Goal: Information Seeking & Learning: Learn about a topic

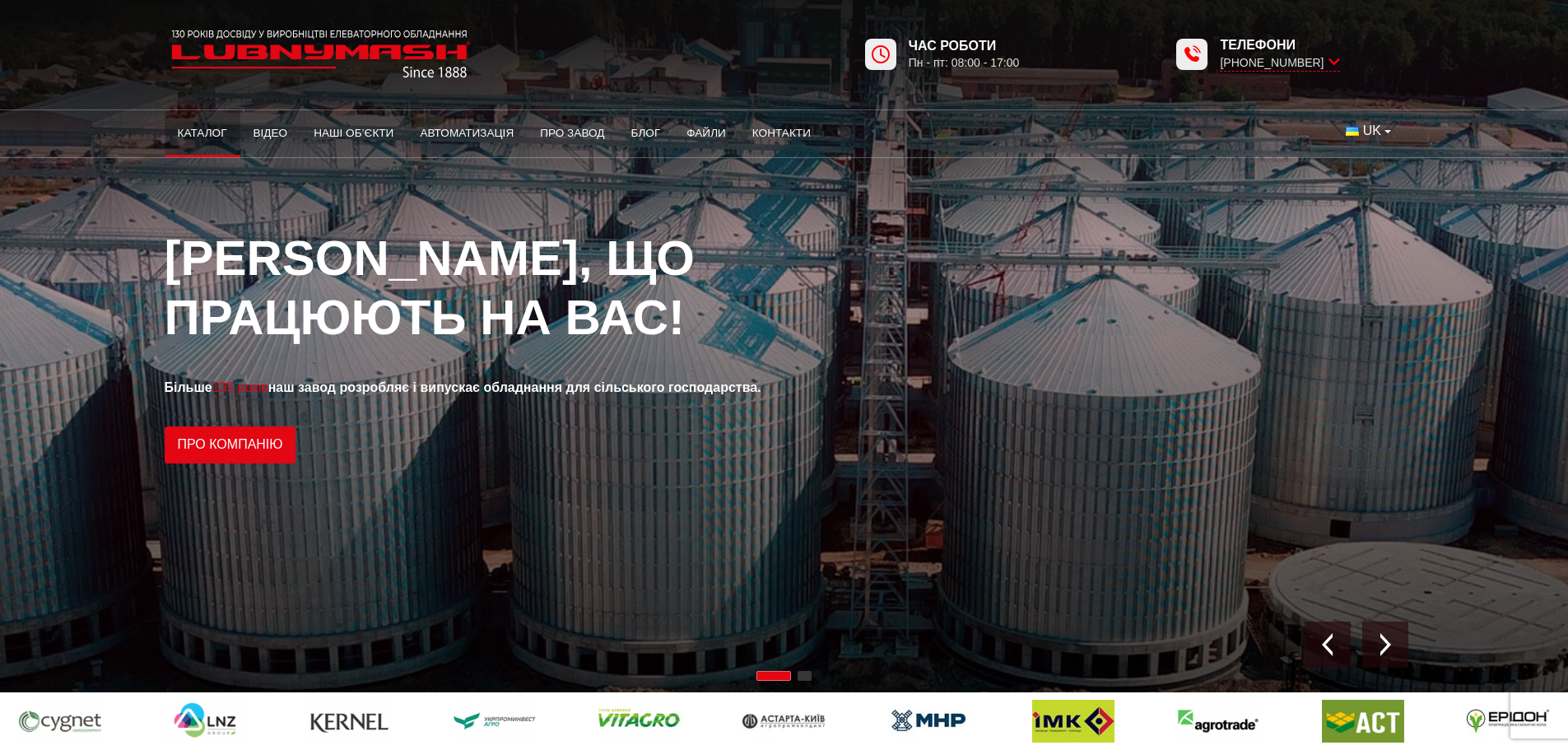
click at [192, 121] on link "Каталог" at bounding box center [202, 133] width 76 height 36
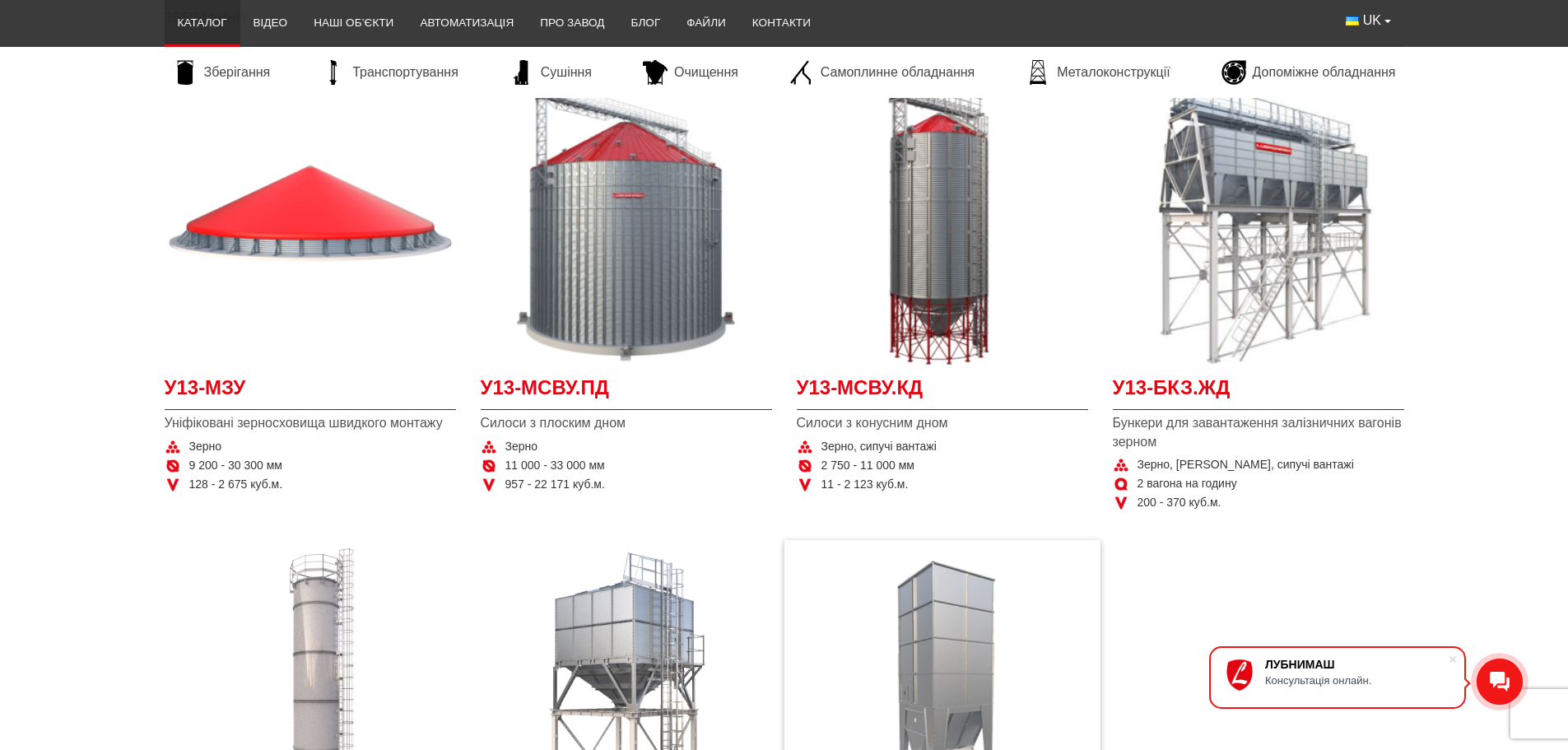
scroll to position [330, 0]
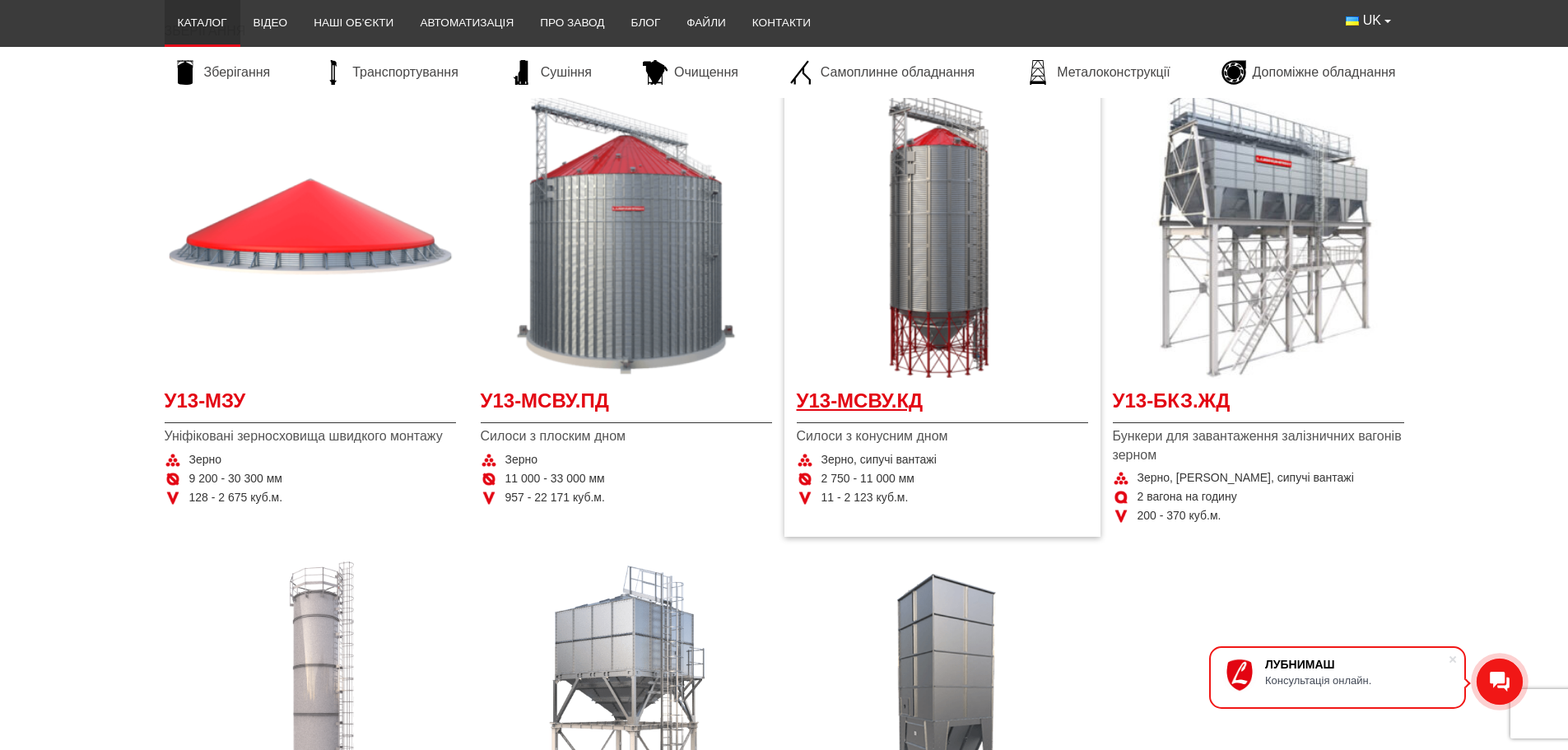
click at [866, 394] on span "У13-МСВУ.КД" at bounding box center [942, 405] width 291 height 37
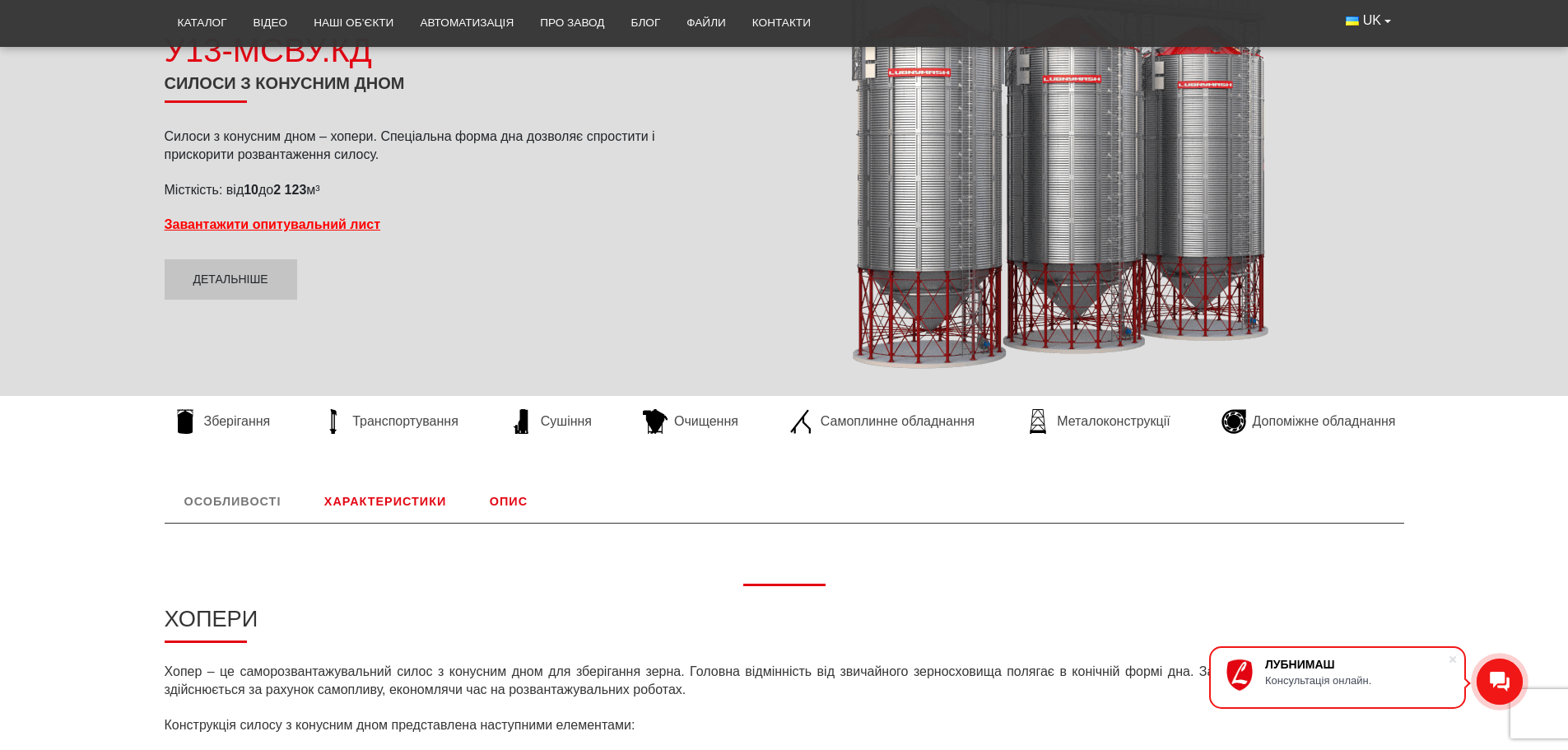
scroll to position [220, 0]
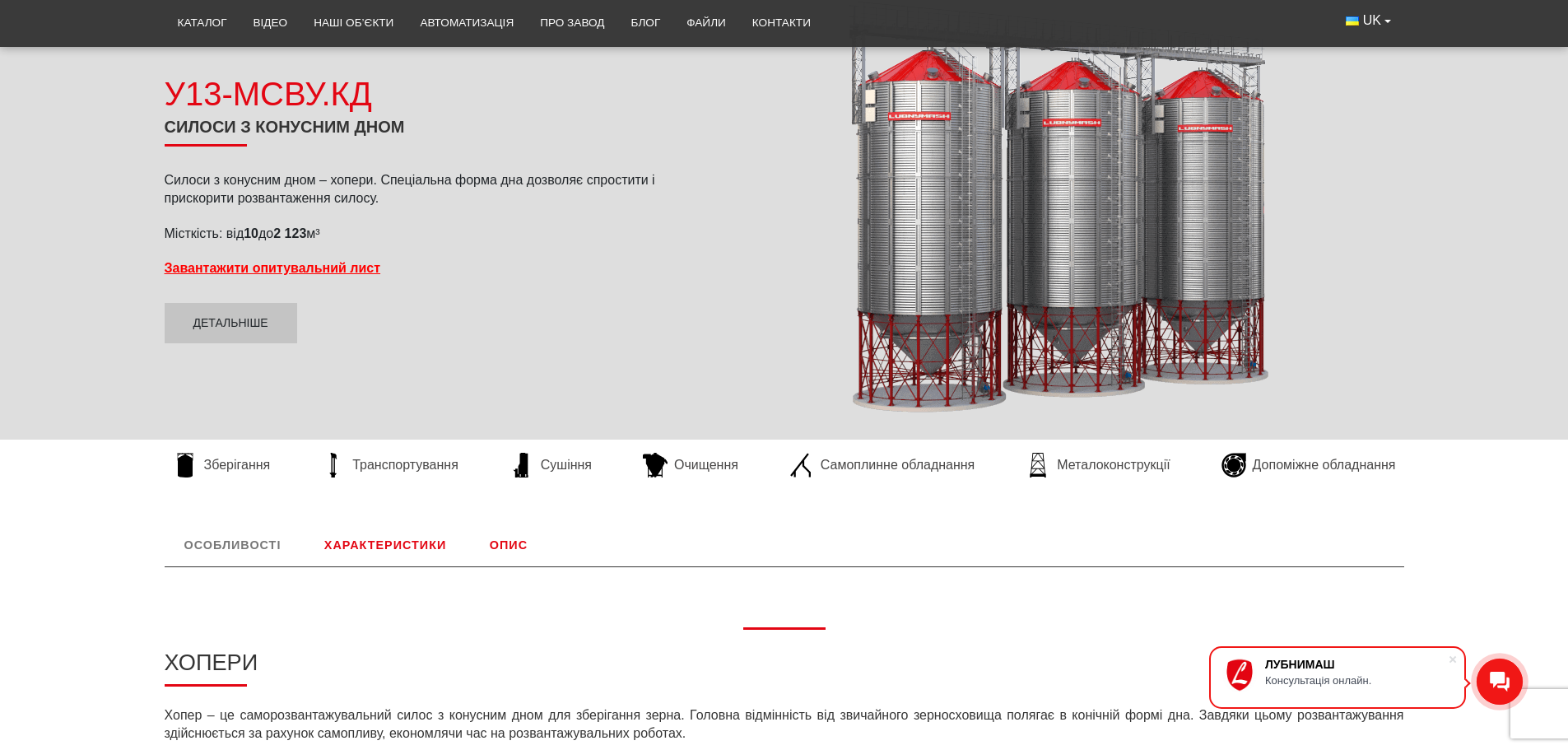
click at [387, 542] on link "Характеристики" at bounding box center [385, 544] width 162 height 42
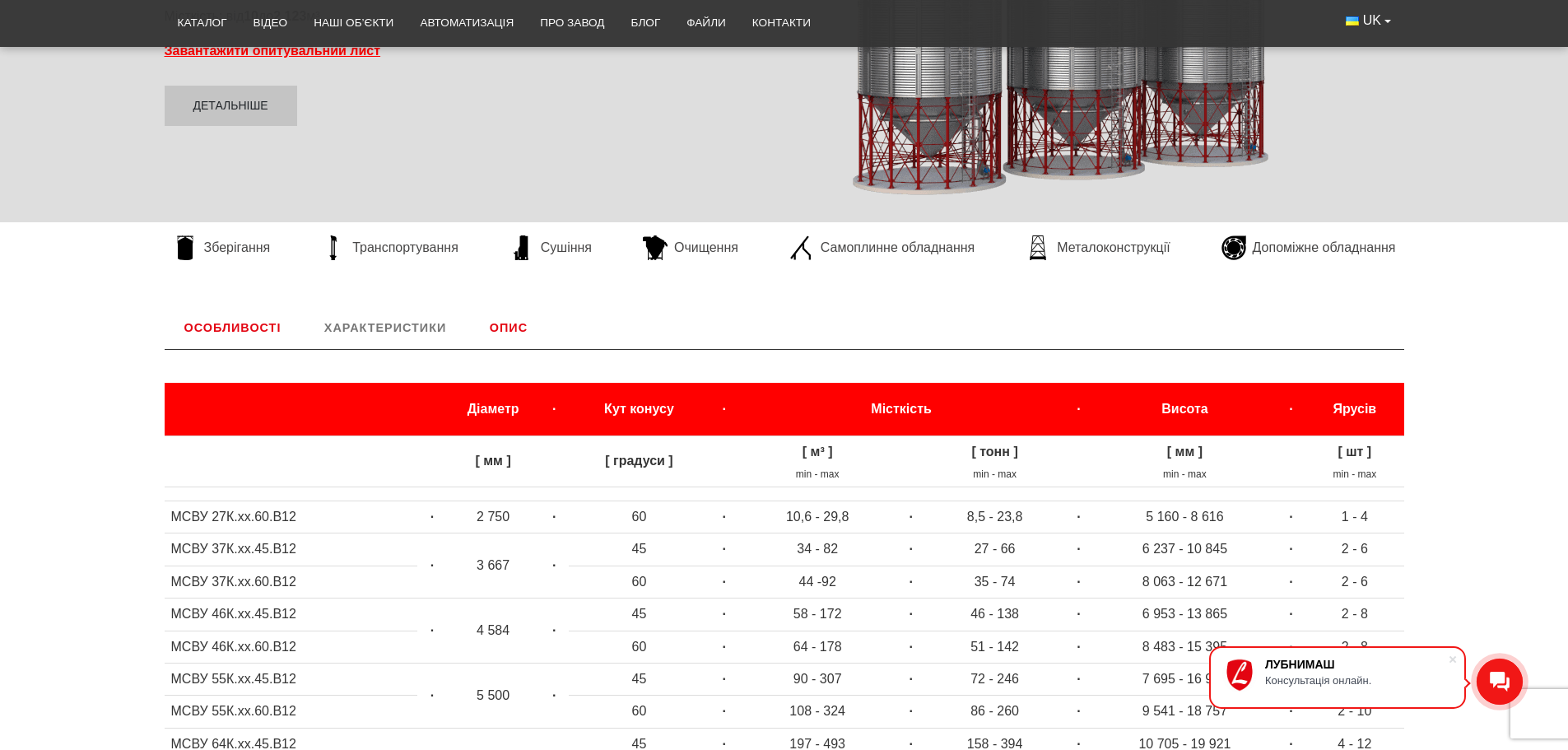
scroll to position [137, 0]
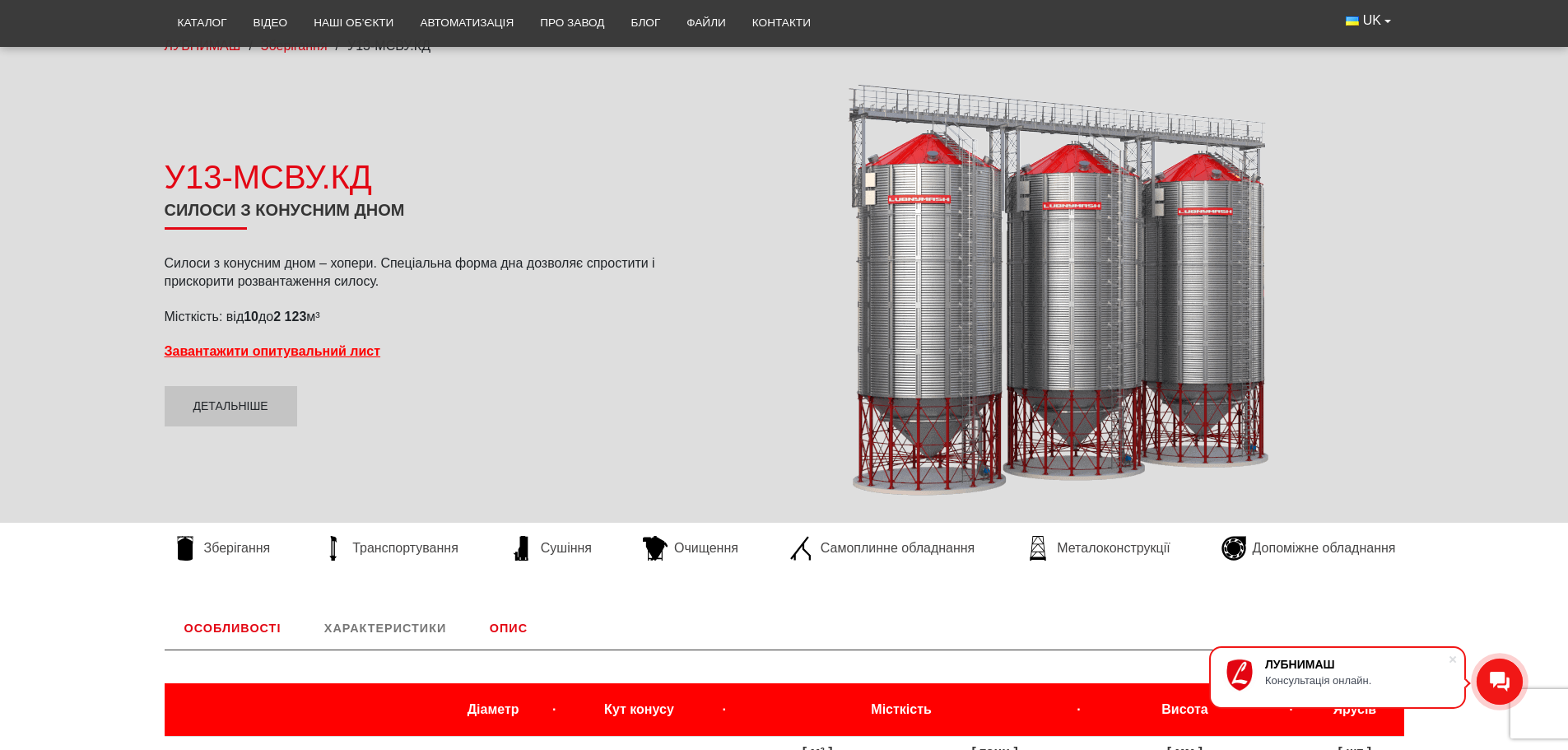
click at [507, 625] on link "Опис" at bounding box center [508, 627] width 77 height 42
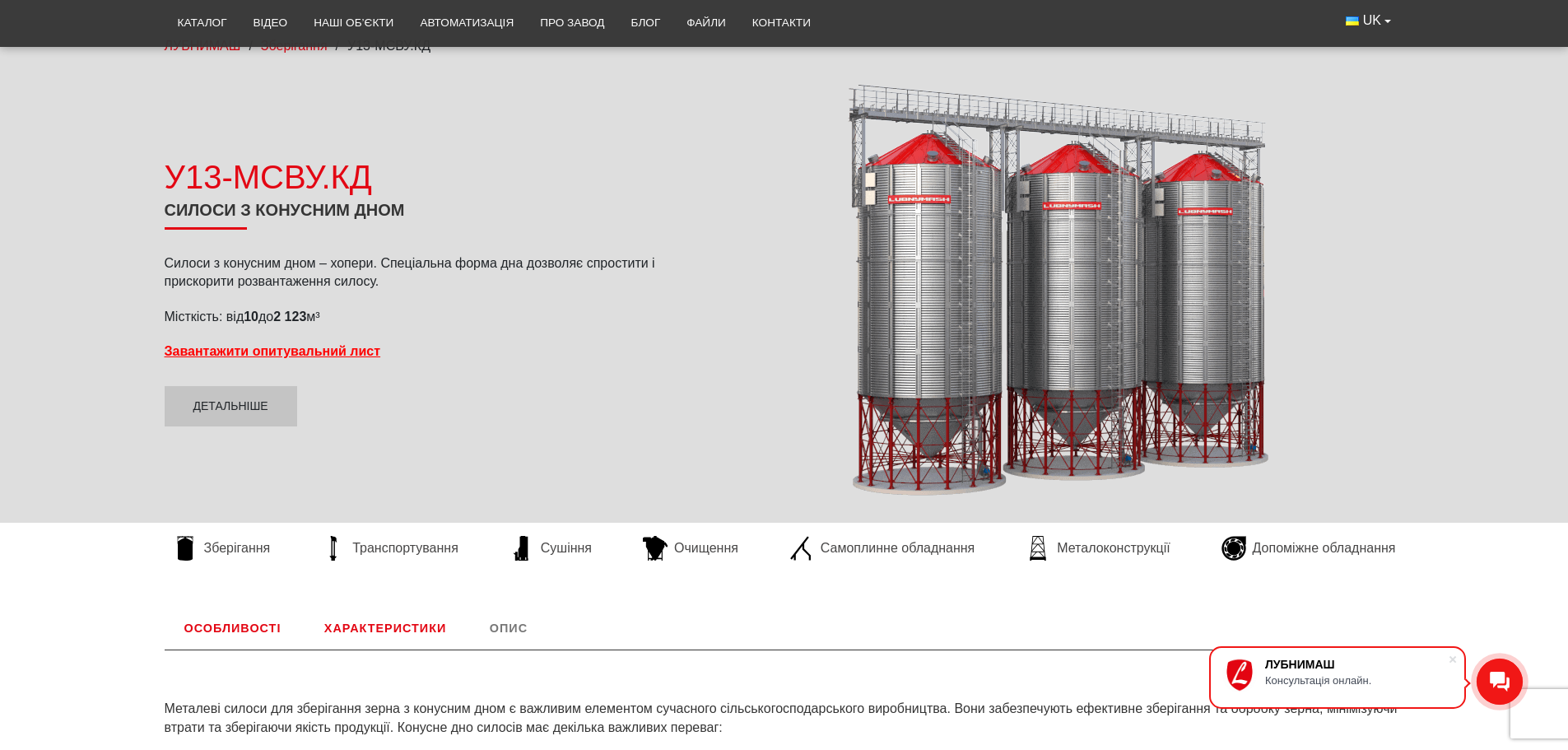
drag, startPoint x: 156, startPoint y: 313, endPoint x: 346, endPoint y: 316, distance: 190.0
click at [349, 316] on div "У13-МСВУ.КД Силоси з конусним дном Силоси з конусним дном – хопери. Спеціальна …" at bounding box center [415, 290] width 527 height 272
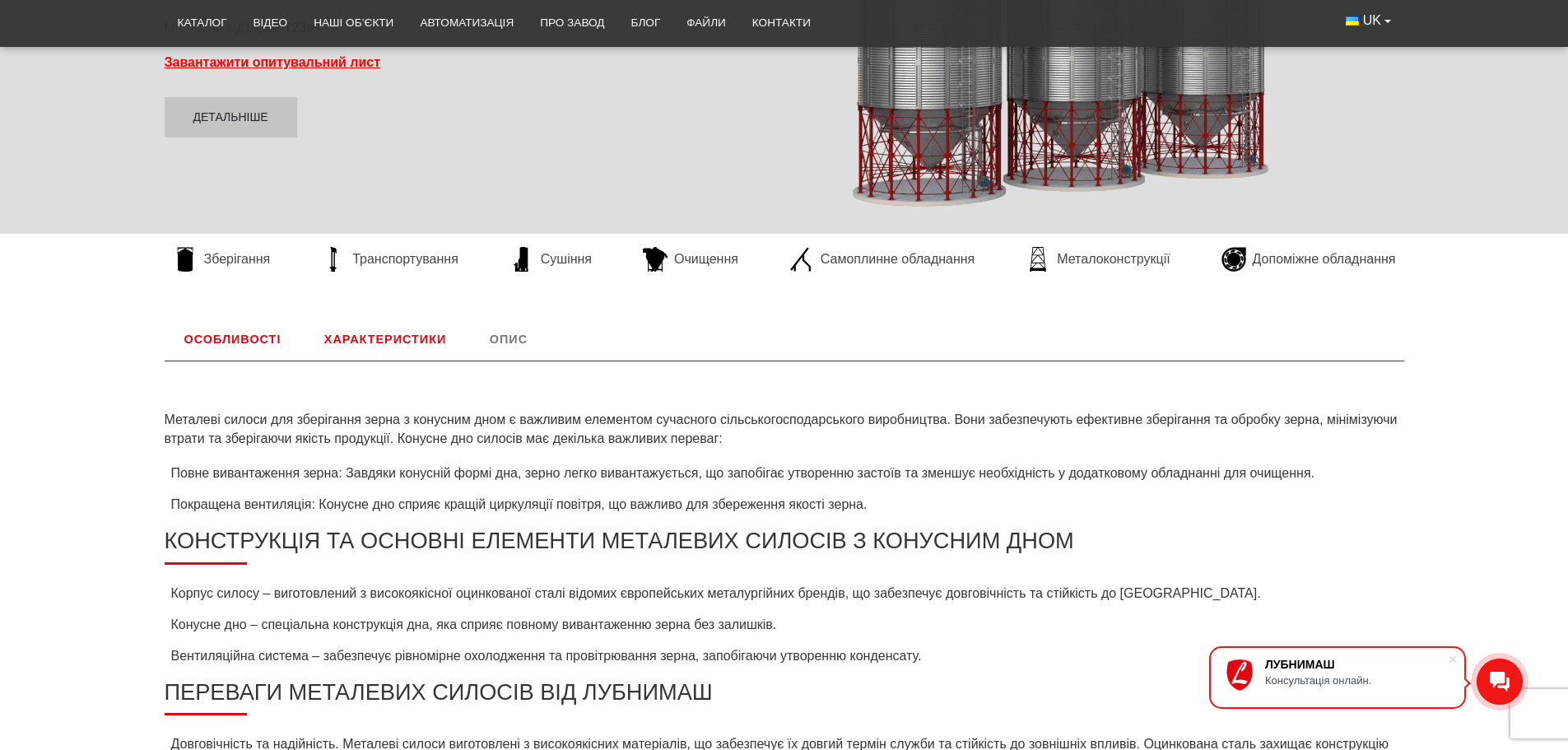
scroll to position [247, 0]
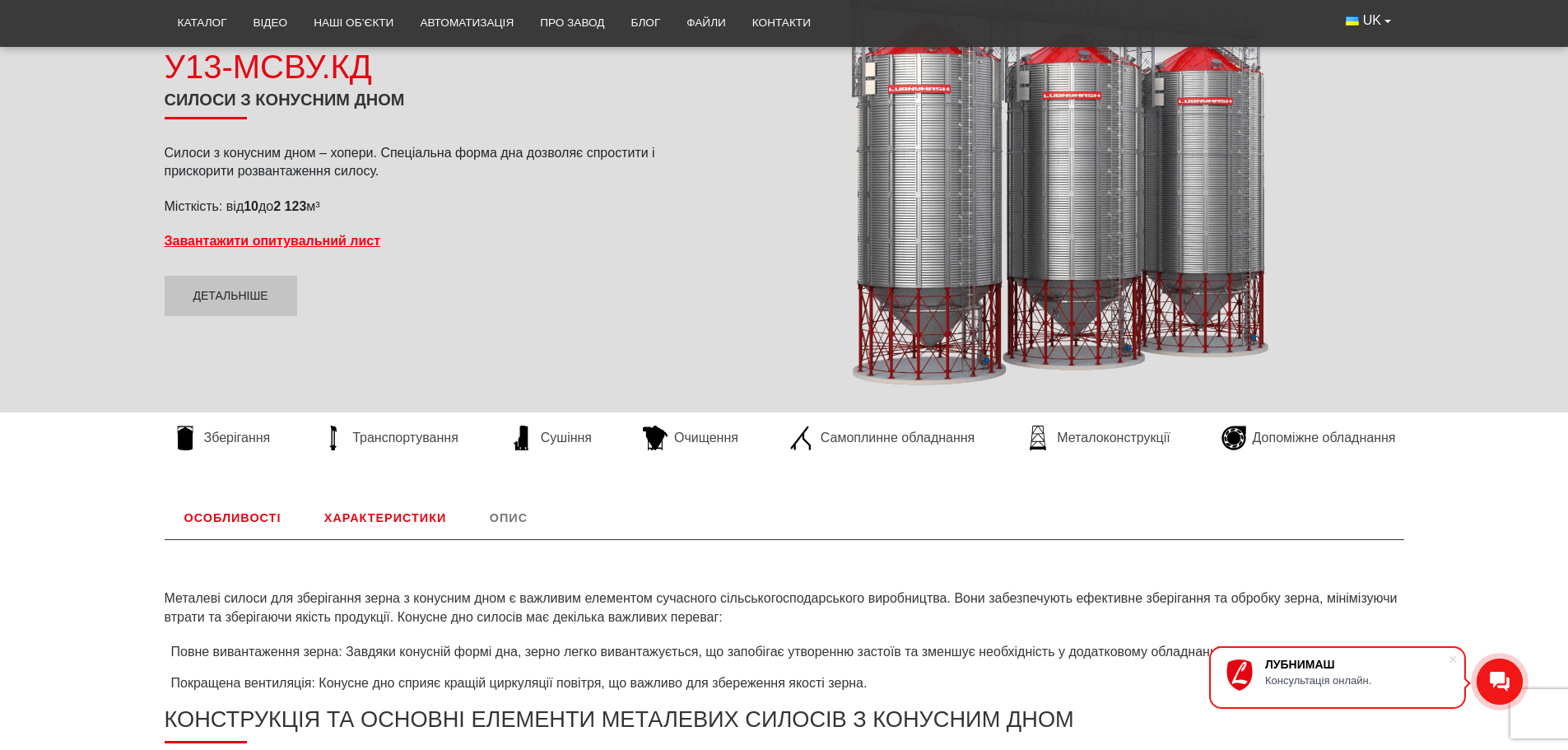
click at [362, 515] on link "Характеристики" at bounding box center [385, 517] width 162 height 42
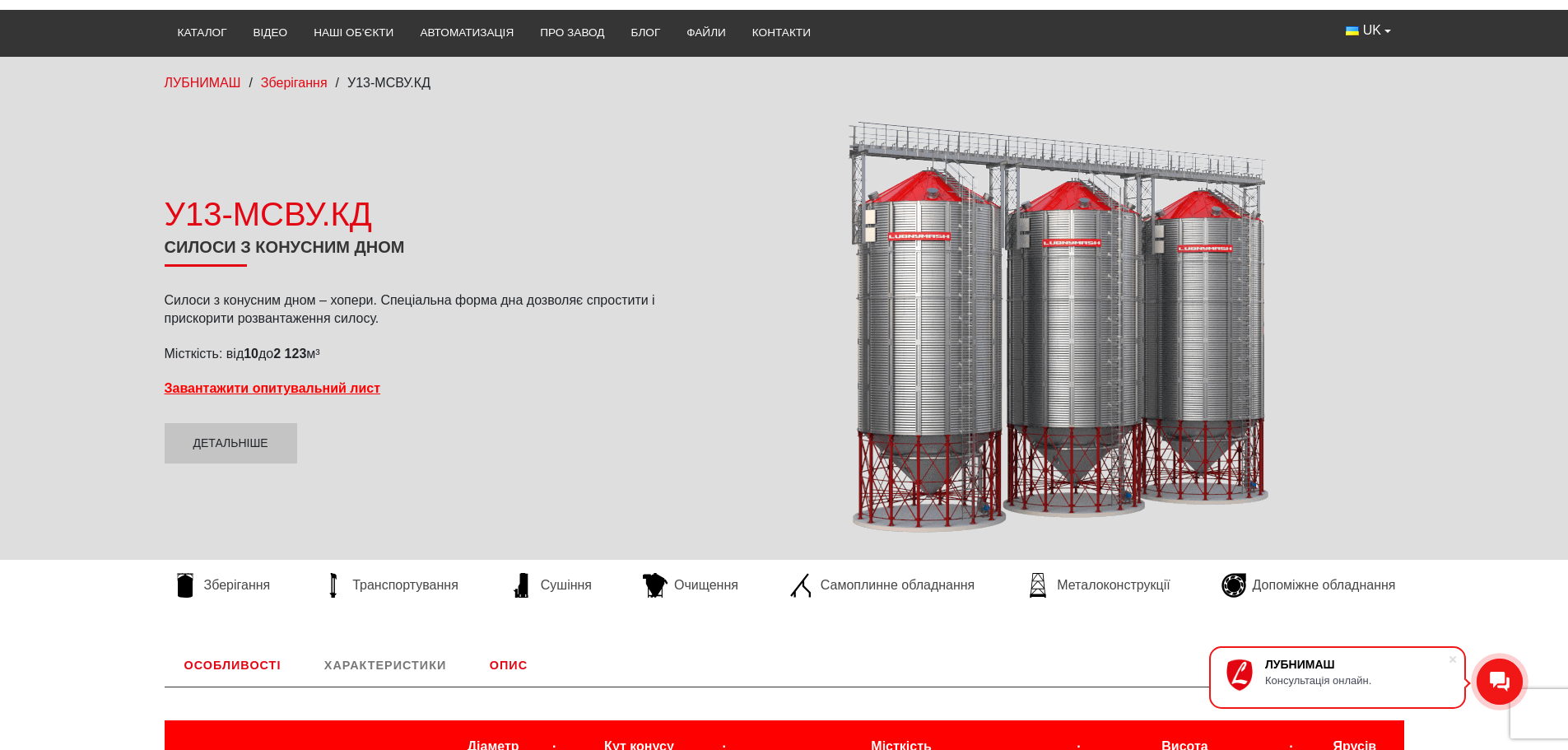
scroll to position [137, 0]
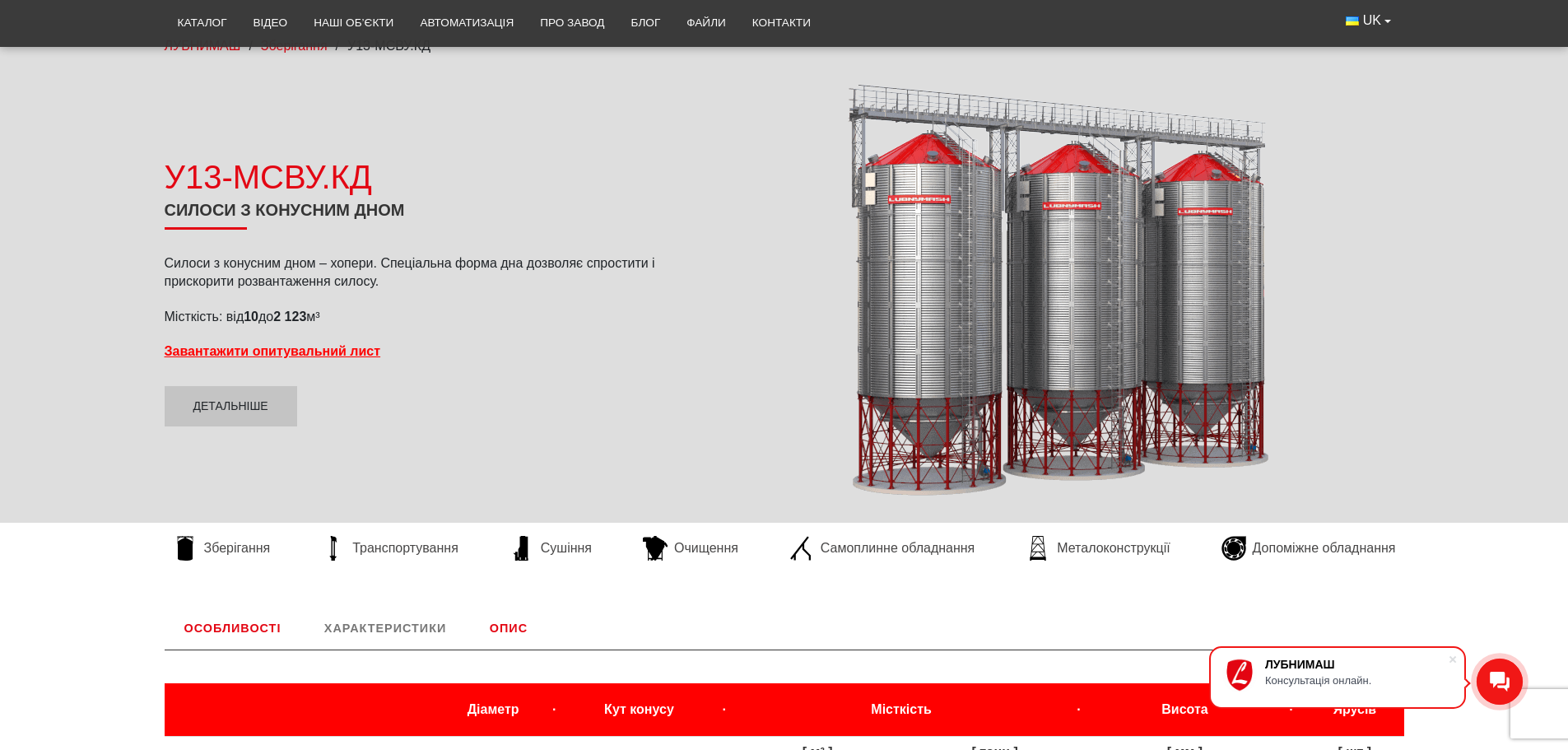
click at [681, 378] on div at bounding box center [1047, 290] width 738 height 416
